Goal: Task Accomplishment & Management: Use online tool/utility

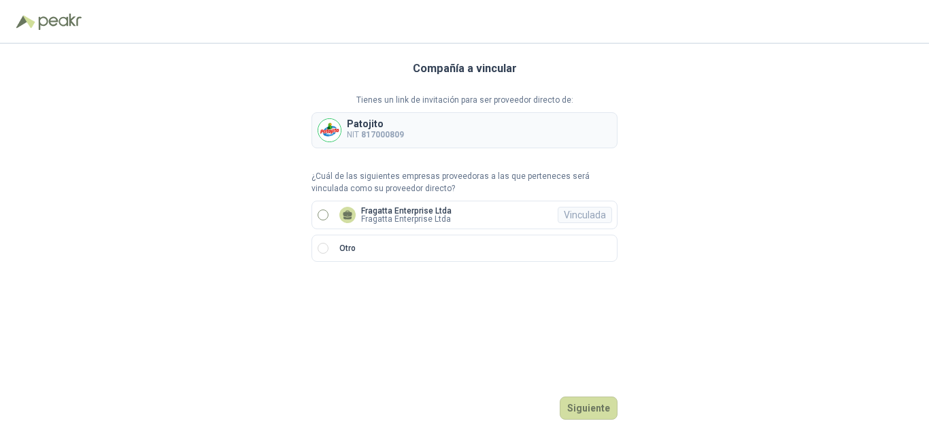
click at [371, 210] on p "Fragatta Enterprise Ltda" at bounding box center [406, 211] width 90 height 8
click at [587, 407] on button "Ingresar" at bounding box center [591, 407] width 54 height 23
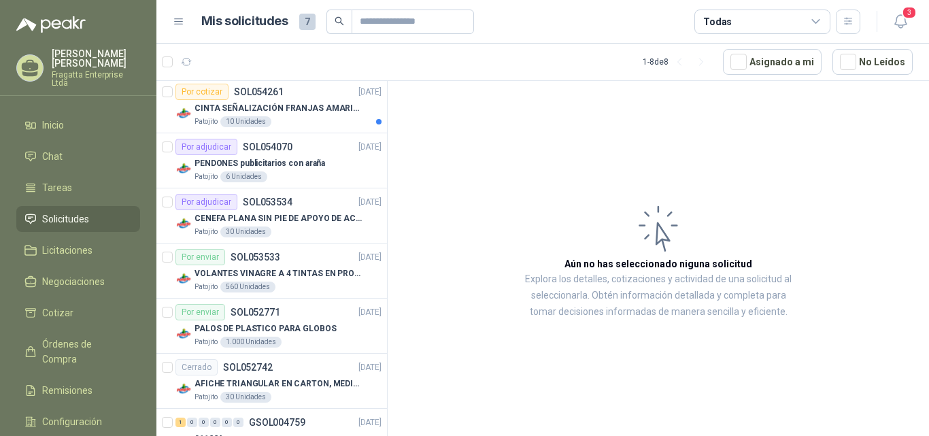
scroll to position [186, 0]
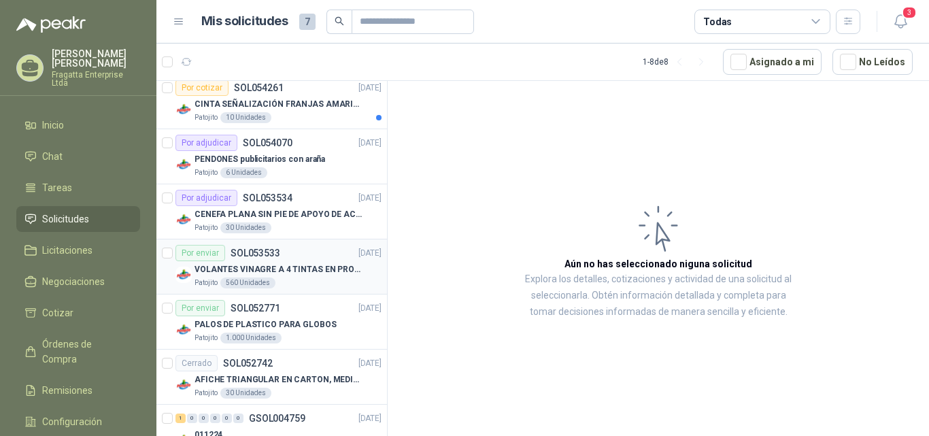
click at [316, 257] on div "Por enviar SOL053533 [DATE]" at bounding box center [278, 253] width 206 height 16
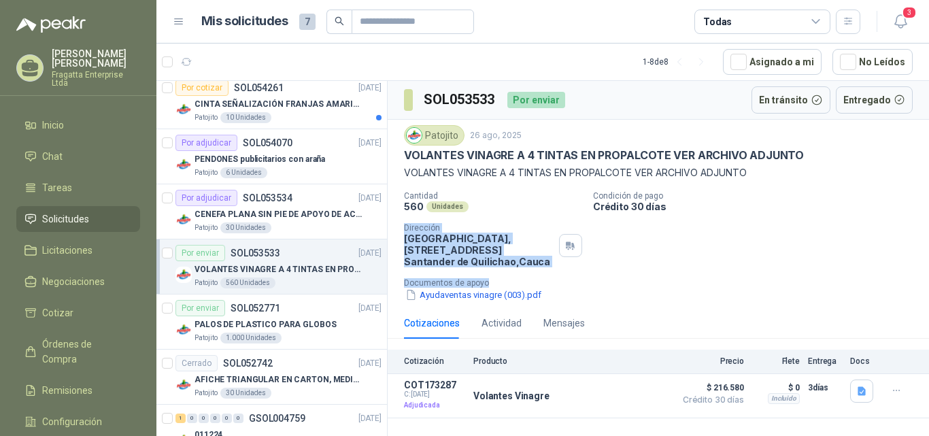
drag, startPoint x: 928, startPoint y: 215, endPoint x: 927, endPoint y: 258, distance: 43.5
click at [928, 258] on div "Patojito [DATE] VOLANTES VINAGRE A 4 TINTAS EN PROPALCOTE VER ARCHIVO ADJUNTO V…" at bounding box center [658, 214] width 541 height 188
click at [876, 276] on div "Cantidad 560 Unidades Condición de pago Crédito 30 días Dirección Parque Indust…" at bounding box center [658, 246] width 509 height 111
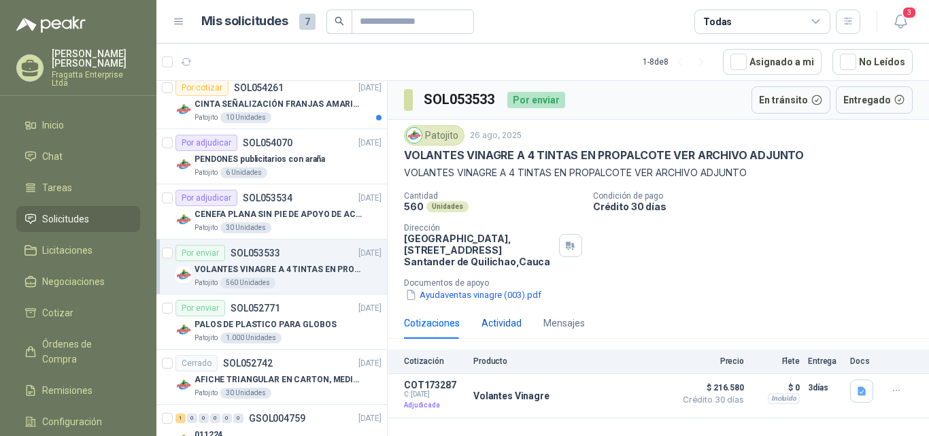
click at [495, 328] on div "Actividad" at bounding box center [501, 323] width 40 height 15
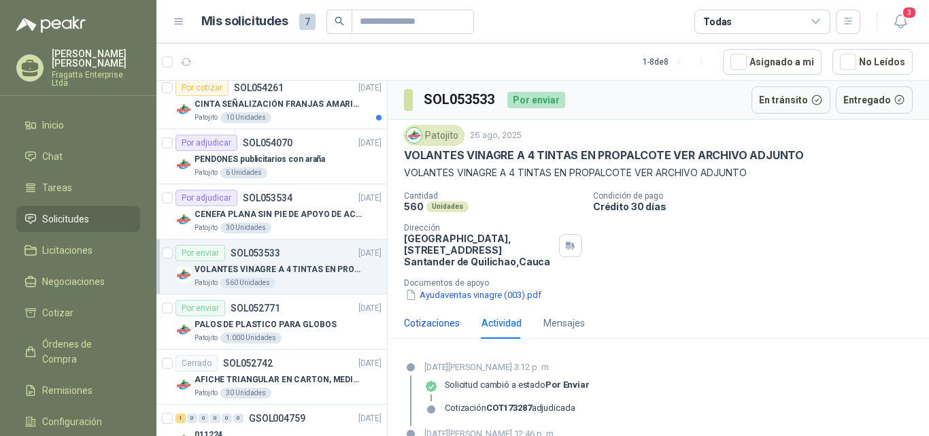
click at [447, 321] on div "Cotizaciones" at bounding box center [432, 323] width 56 height 15
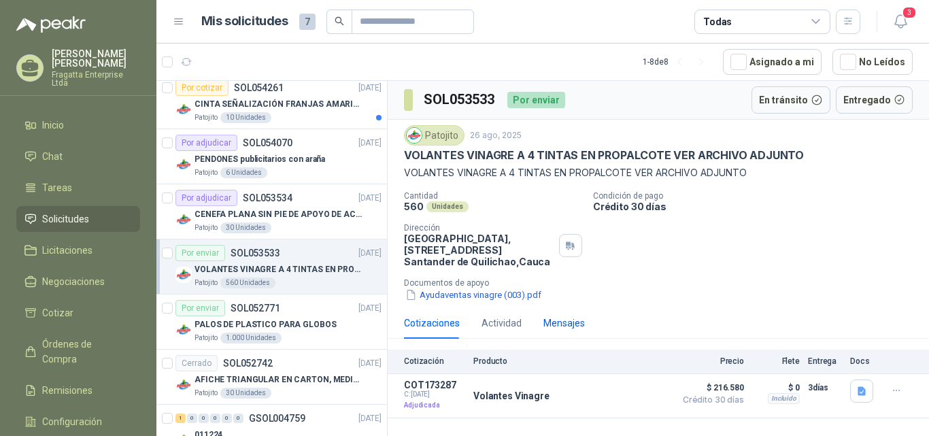
click at [562, 325] on div "Mensajes" at bounding box center [563, 323] width 41 height 15
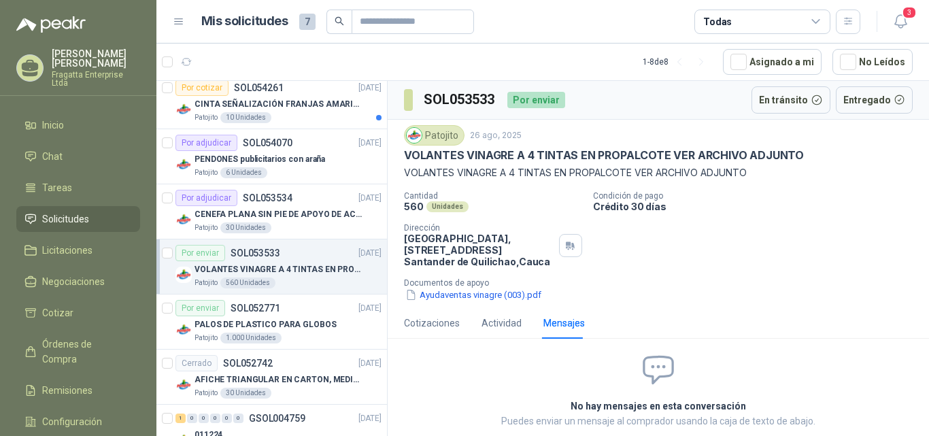
scroll to position [59, 0]
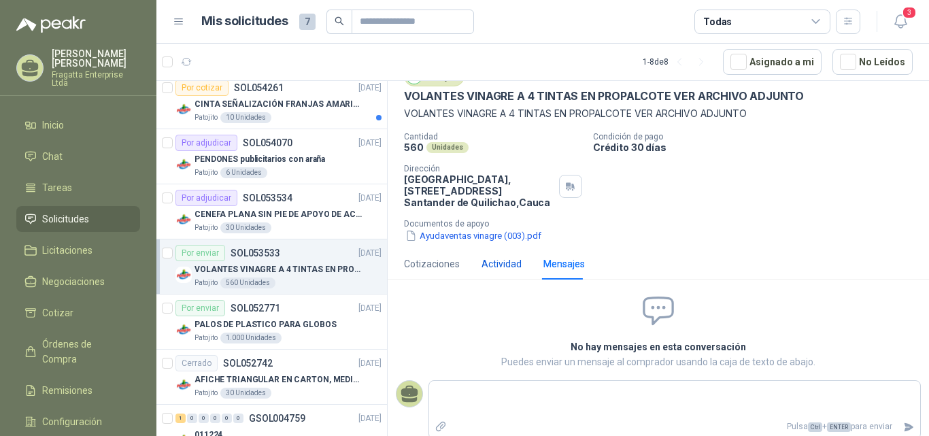
click at [487, 262] on div "Actividad" at bounding box center [501, 263] width 40 height 15
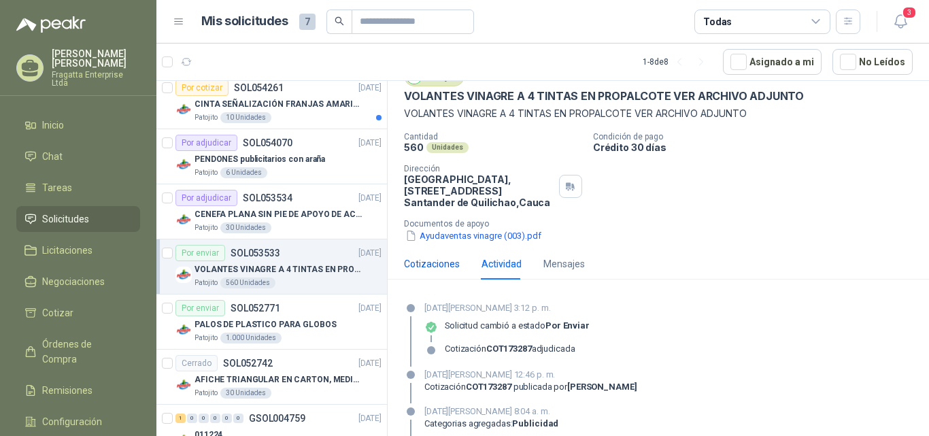
click at [411, 265] on div "Cotizaciones" at bounding box center [432, 263] width 56 height 15
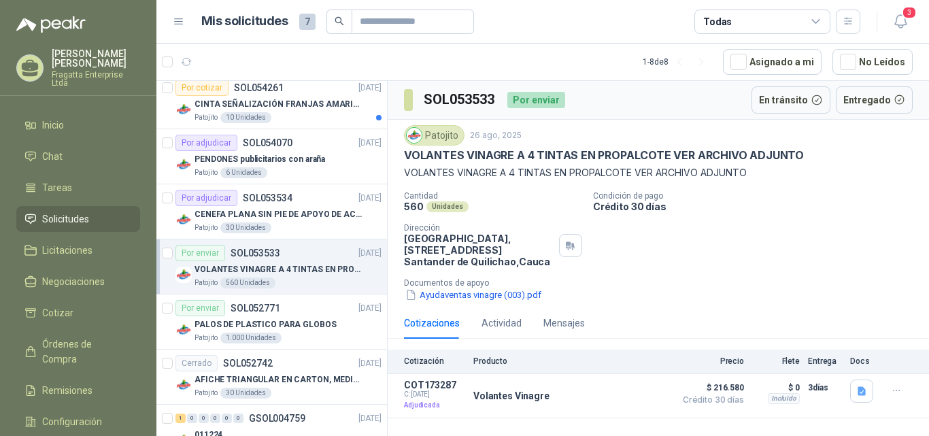
scroll to position [0, 0]
click at [337, 318] on div "PALOS DE PLASTICO PARA GLOBOS" at bounding box center [287, 324] width 187 height 16
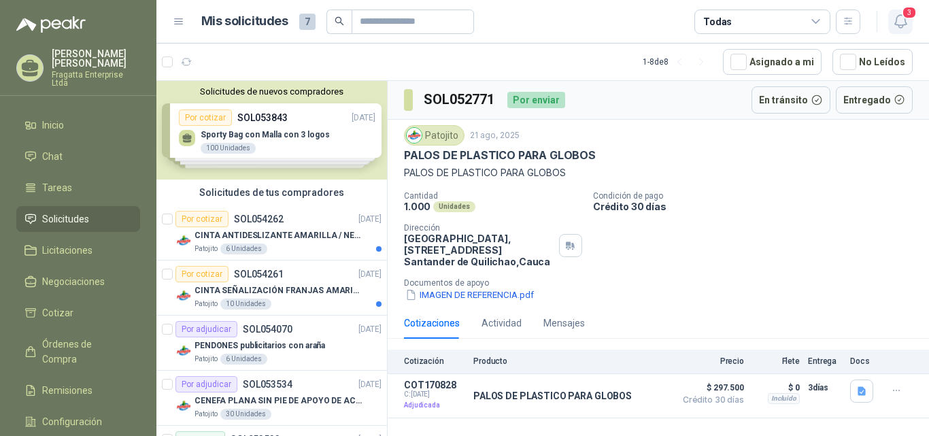
click at [906, 17] on span "3" at bounding box center [909, 12] width 15 height 13
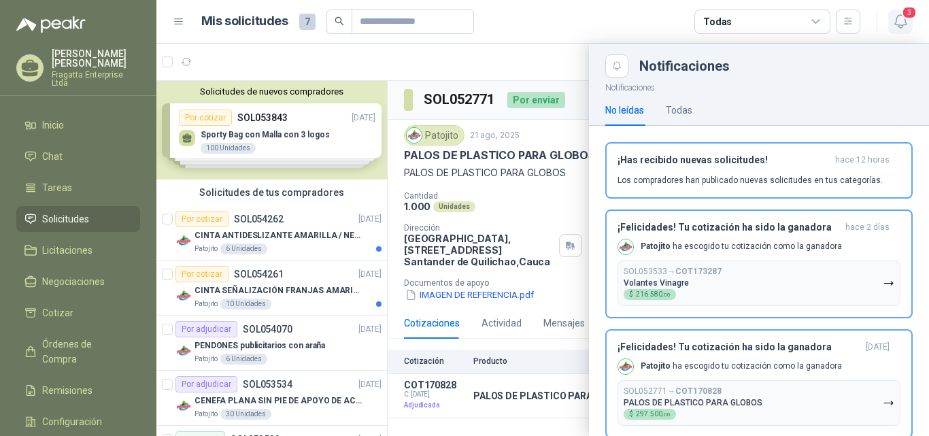
click at [906, 17] on span "3" at bounding box center [909, 12] width 15 height 13
